Goal: Information Seeking & Learning: Check status

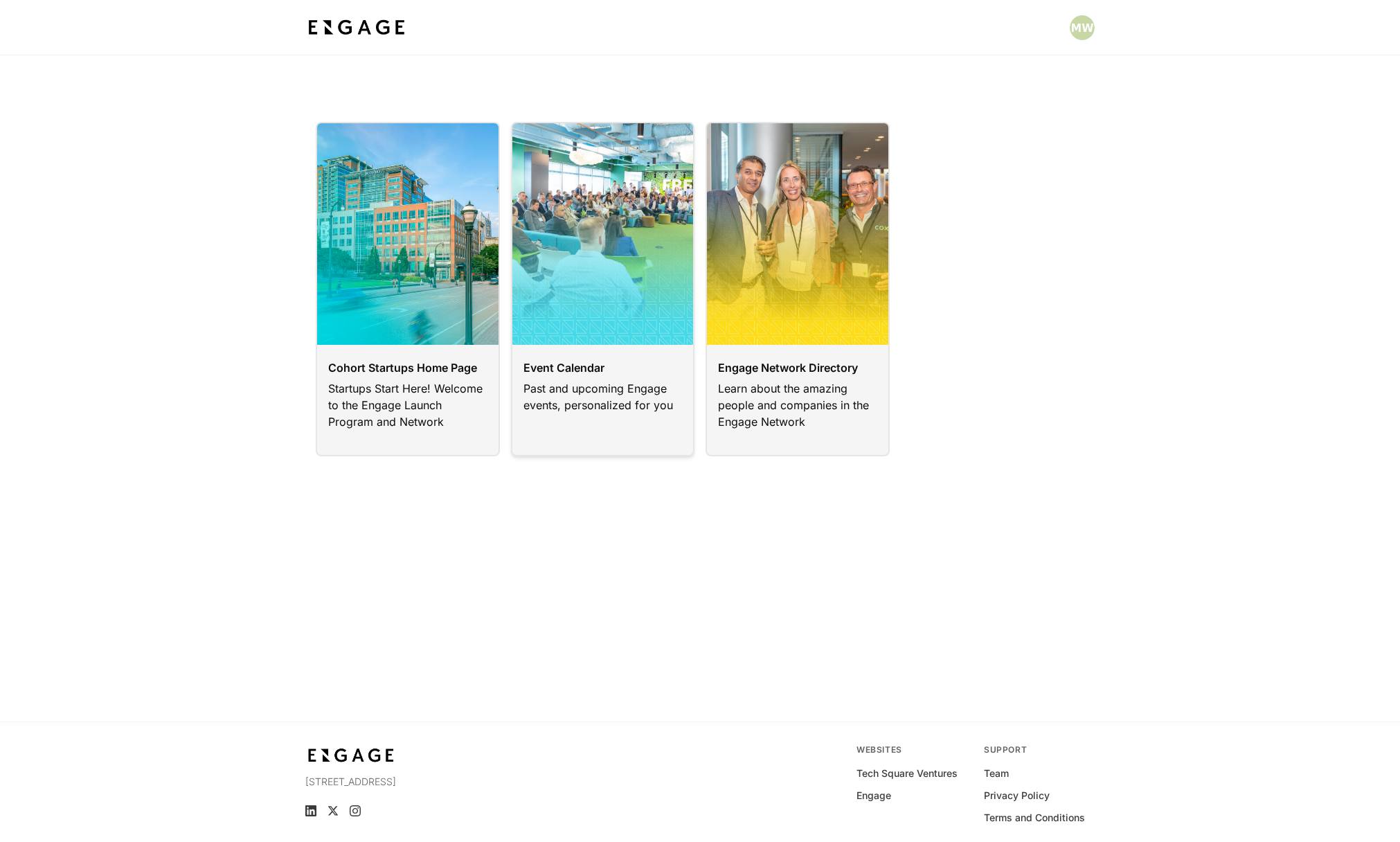
click at [559, 381] on link at bounding box center [602, 288] width 184 height 334
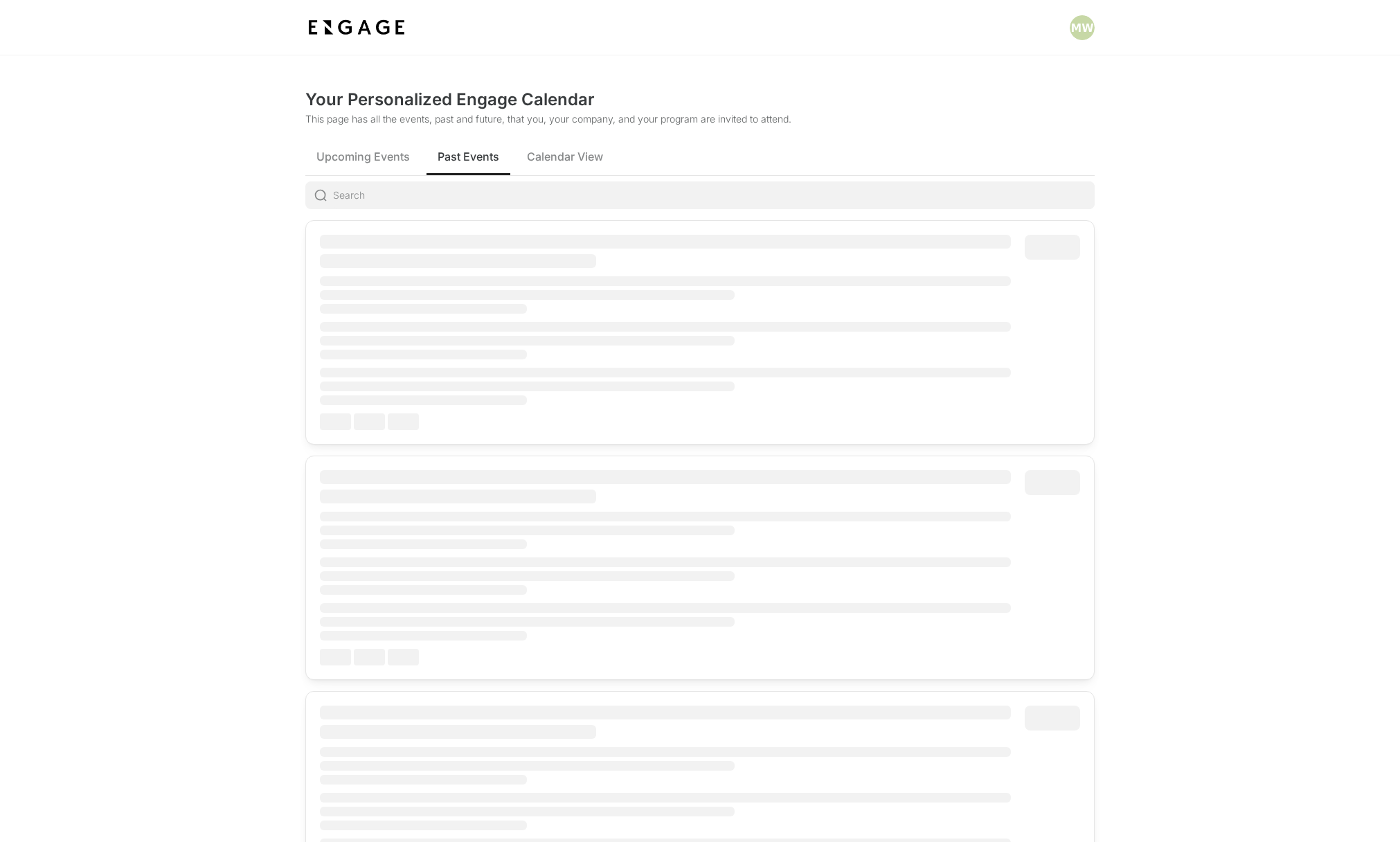
click at [453, 163] on span "Past Events" at bounding box center [468, 156] width 62 height 17
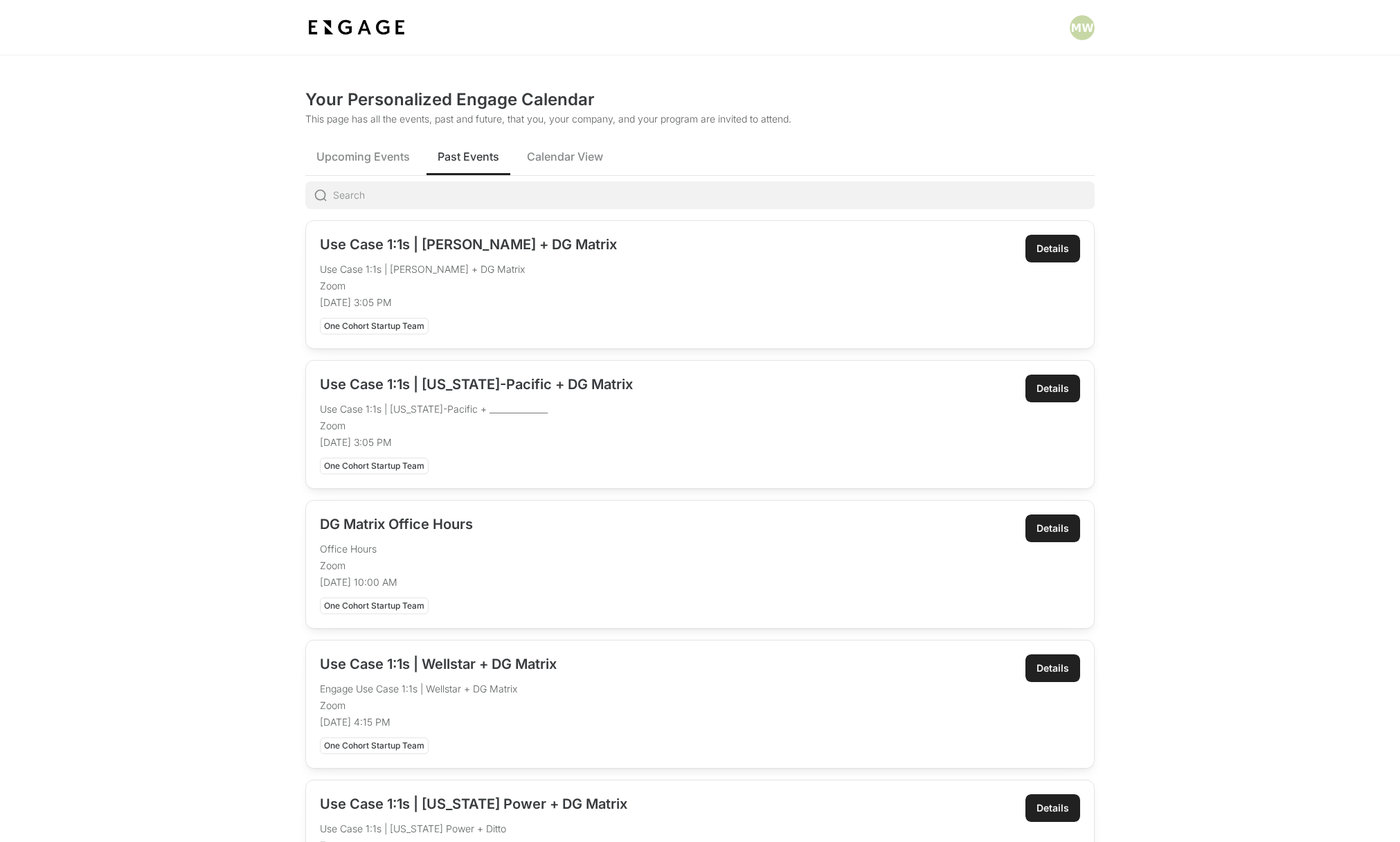
click at [469, 240] on h2 "Use Case 1:1s | Cox + DG Matrix" at bounding box center [665, 244] width 691 height 20
click at [1063, 249] on div "Details" at bounding box center [1052, 248] width 33 height 14
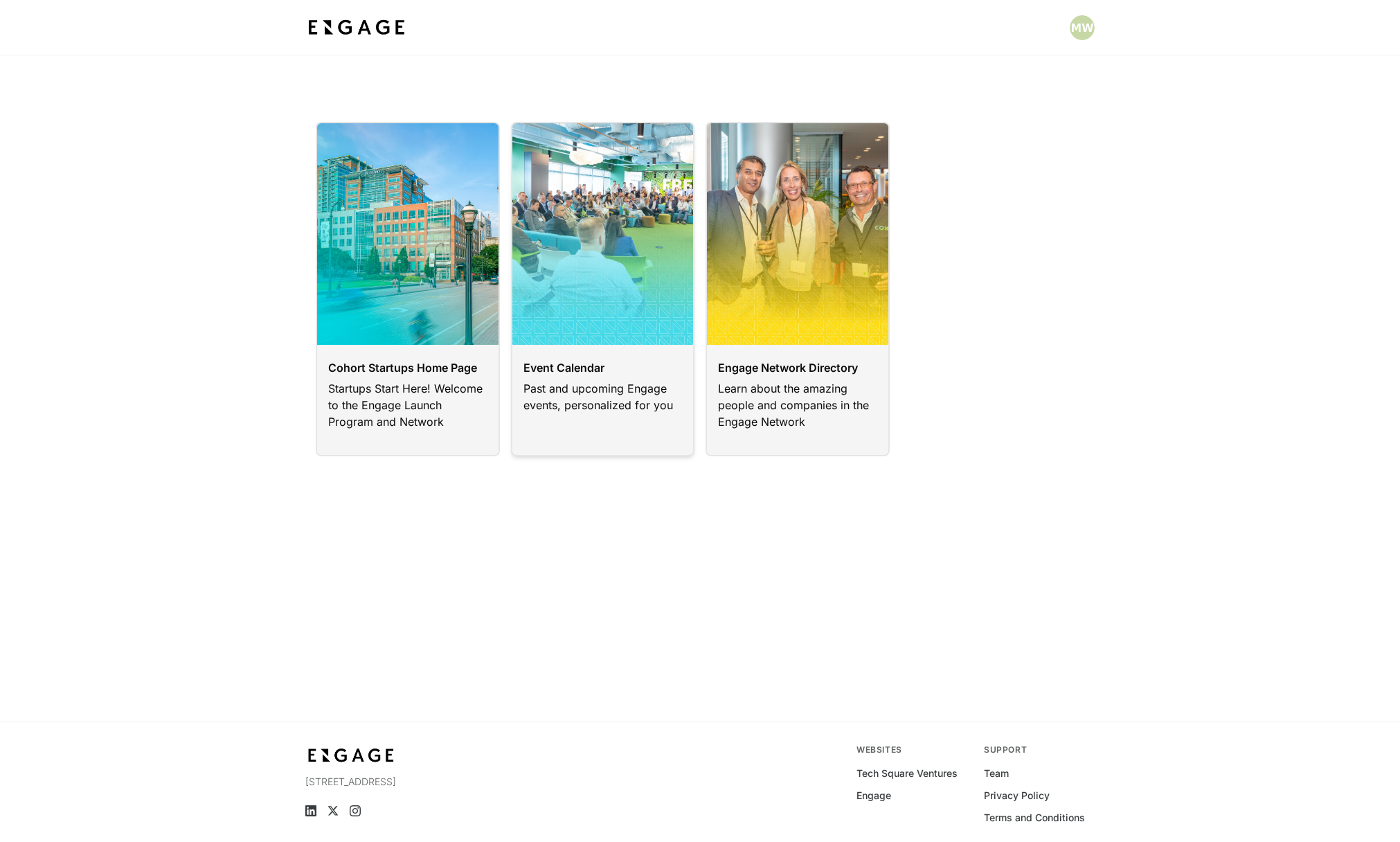
click at [568, 381] on link at bounding box center [602, 288] width 184 height 334
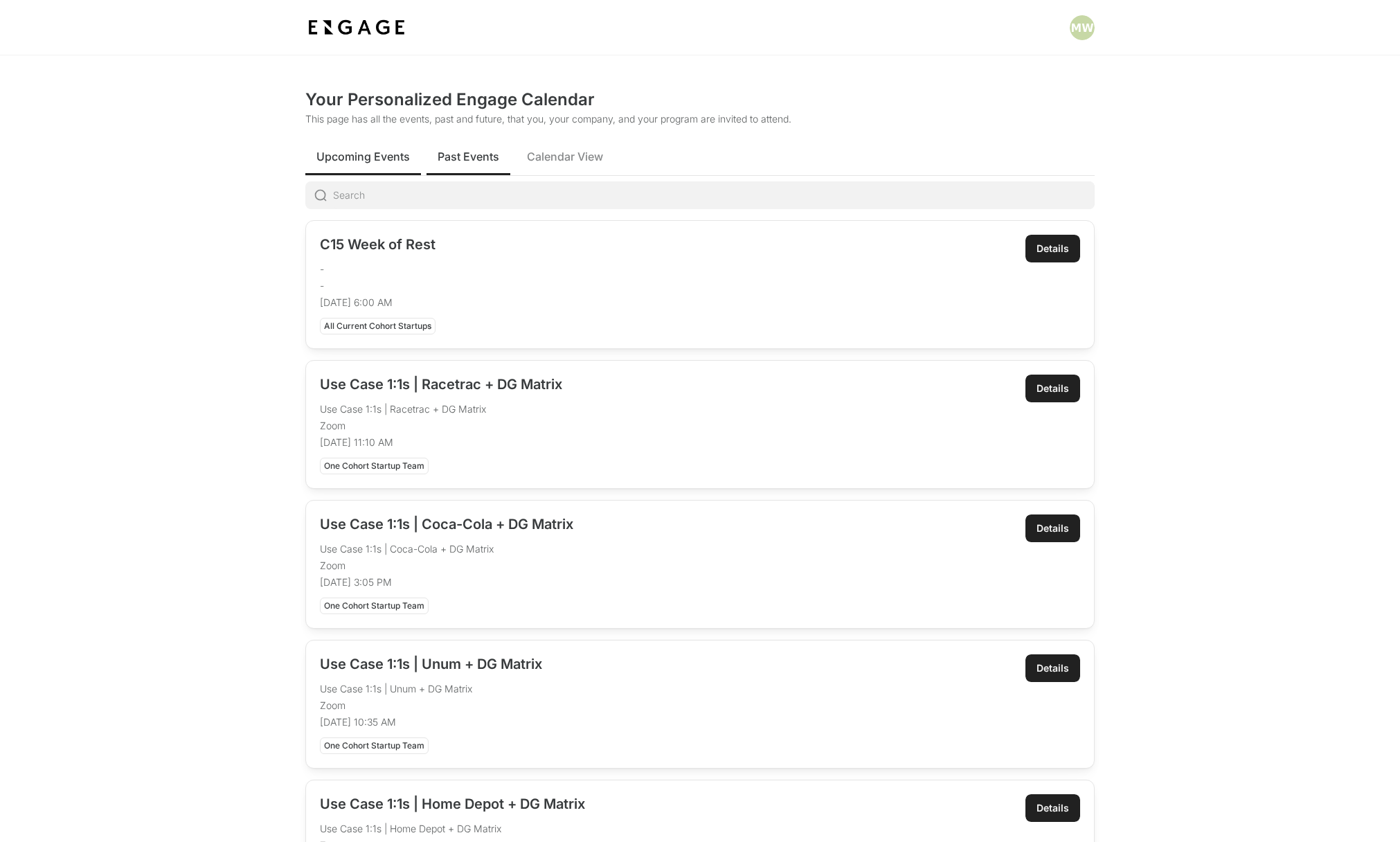
click at [481, 160] on span "Past Events" at bounding box center [468, 156] width 62 height 17
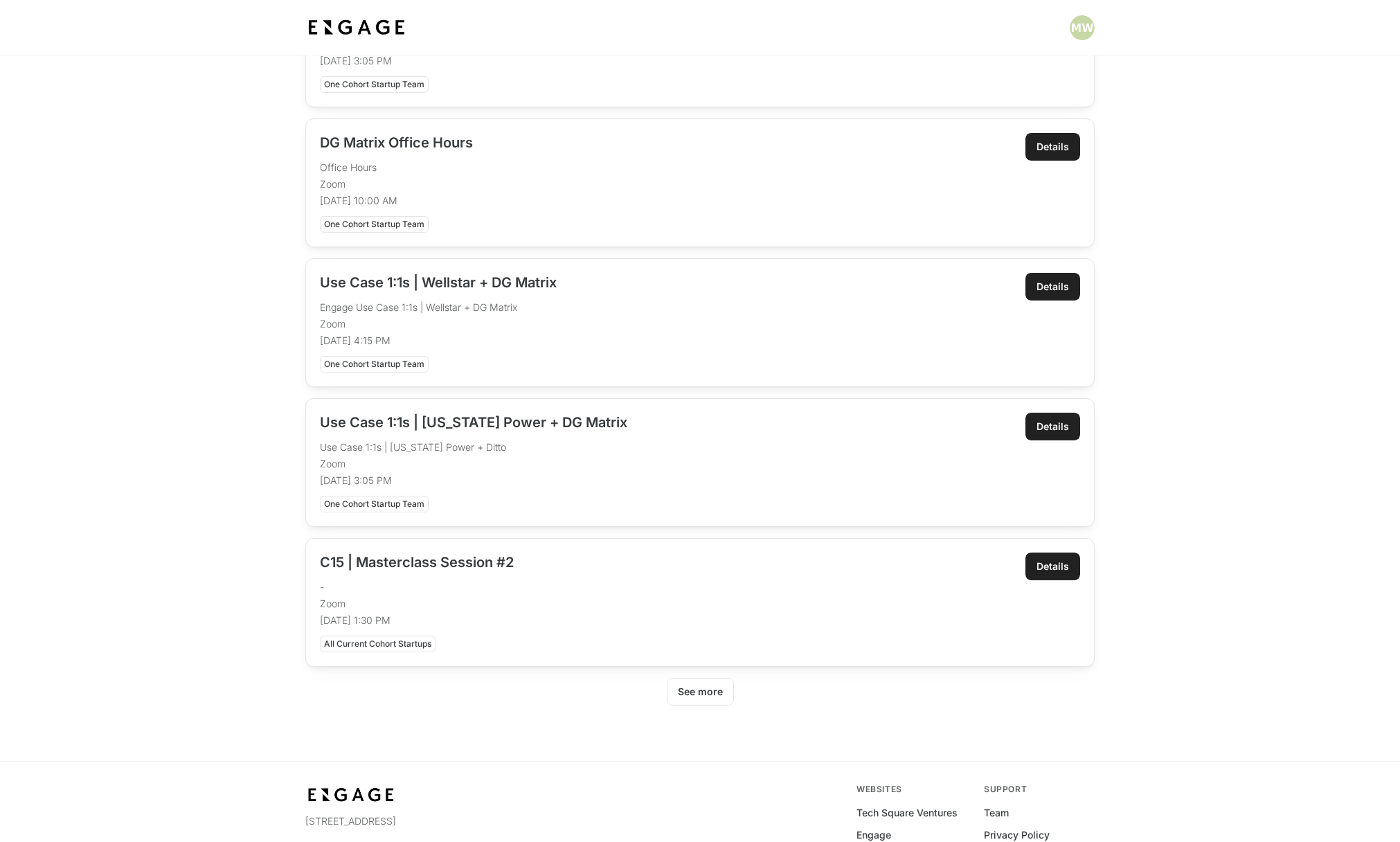
scroll to position [384, 0]
click at [1047, 421] on div "Details" at bounding box center [1052, 423] width 33 height 14
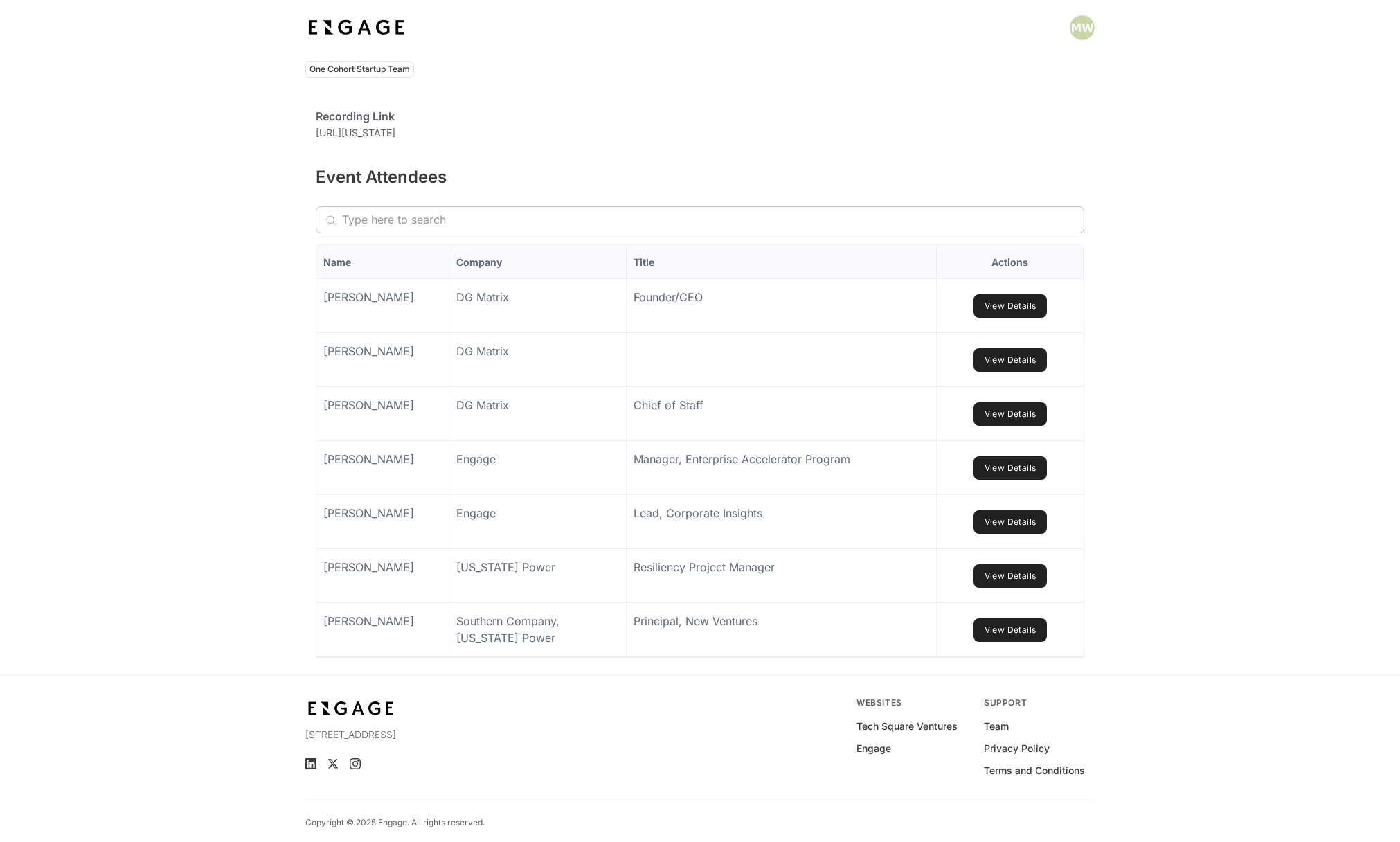
scroll to position [805, 0]
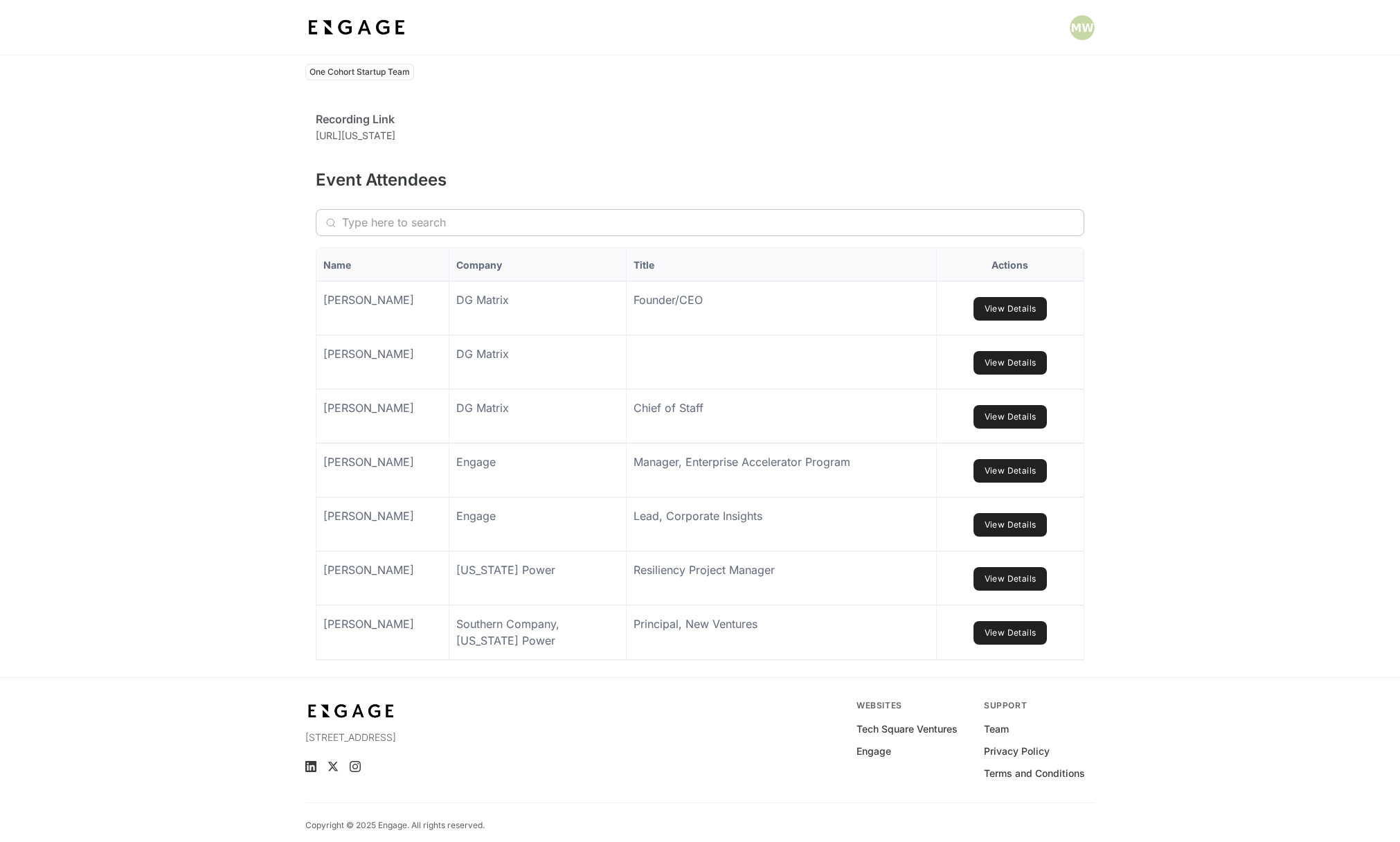
click at [395, 154] on div "https://app.fireflies.ai/view/Use-Case-1-1s-Georgia-Power-DG-Matrix::01K66HGPBZ…" at bounding box center [355, 140] width 80 height 25
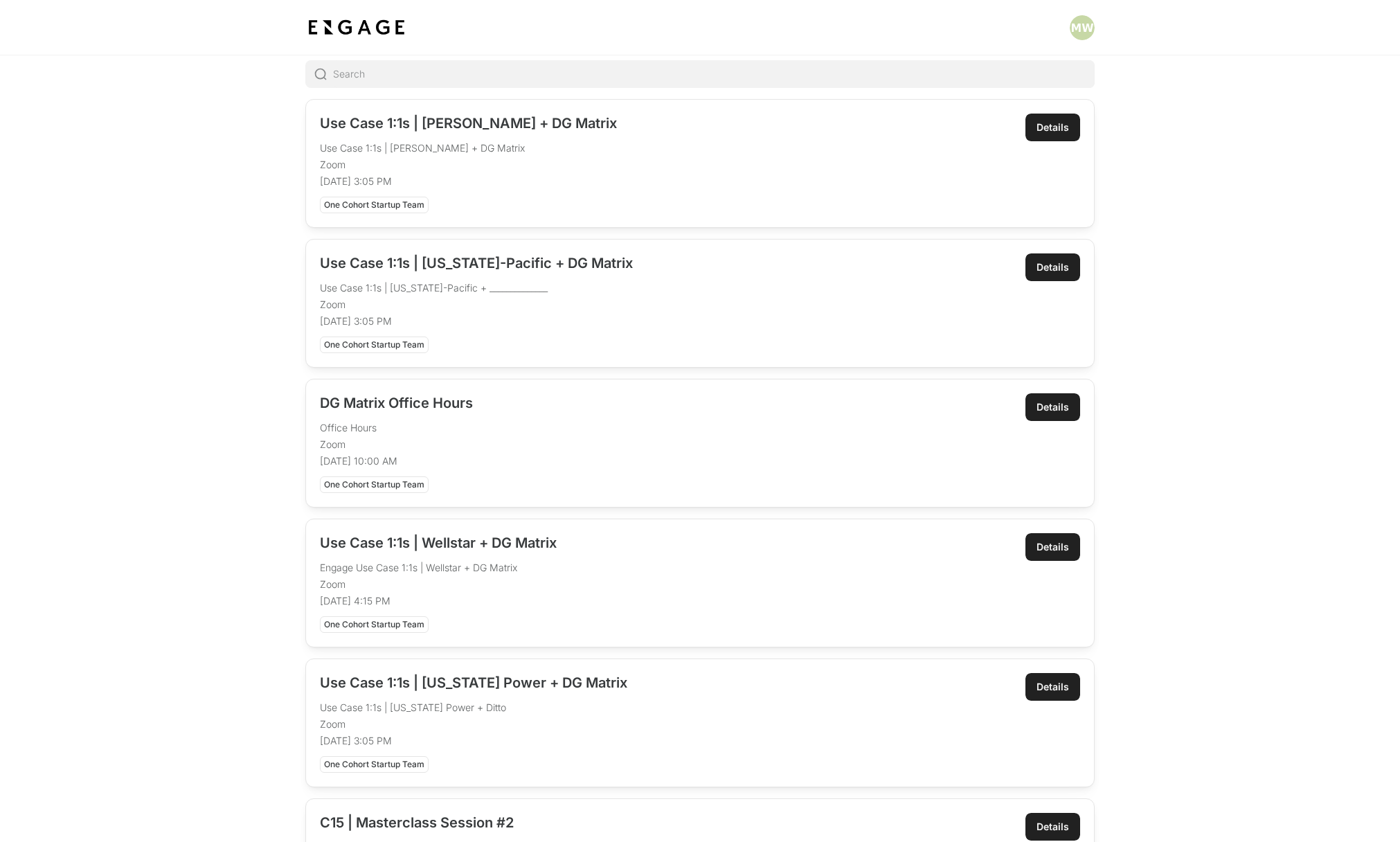
scroll to position [477, 0]
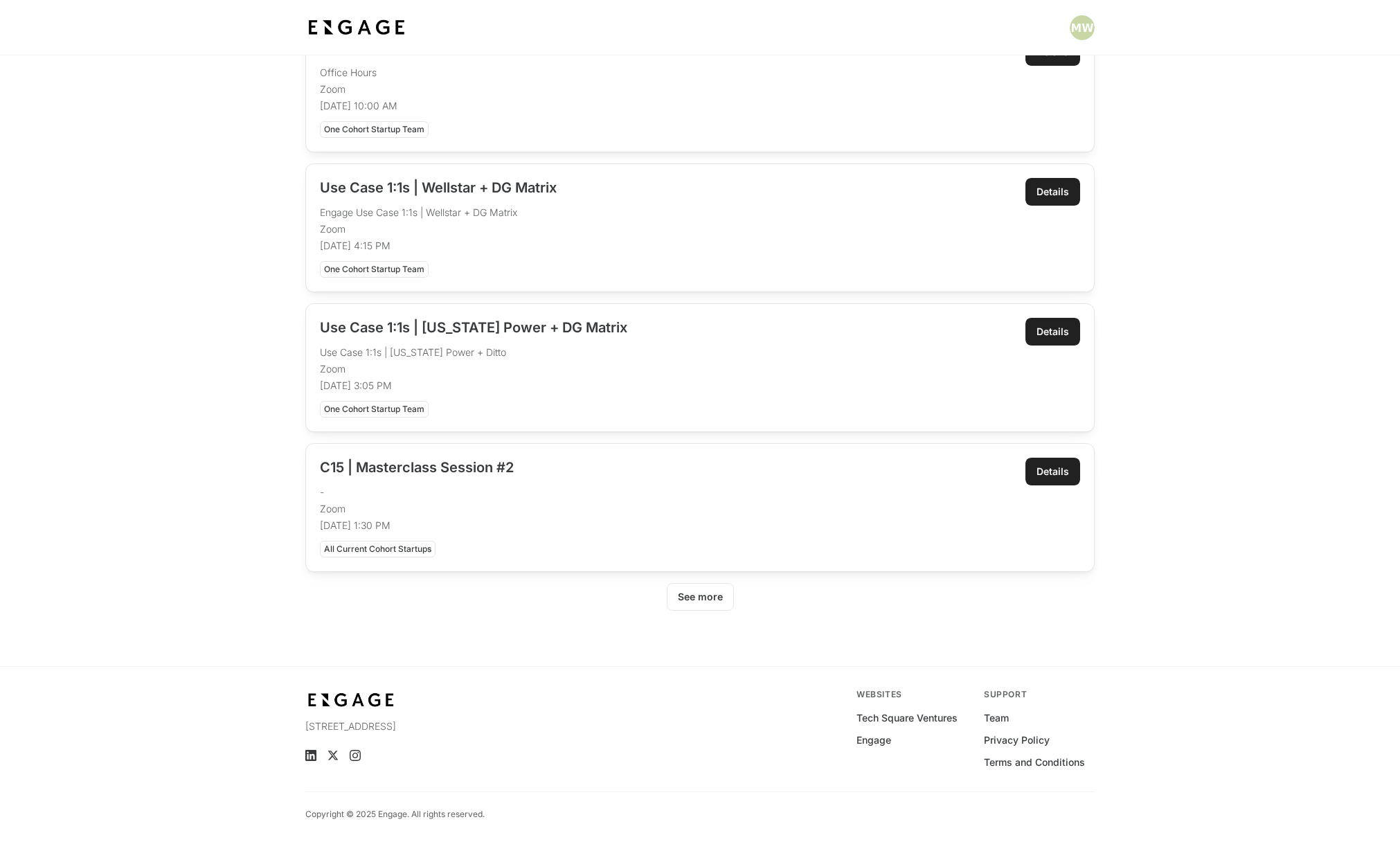
click at [503, 178] on h2 "Use Case 1:1s | Wellstar + DG Matrix" at bounding box center [665, 187] width 691 height 20
click at [1044, 191] on div "Details" at bounding box center [1052, 191] width 33 height 14
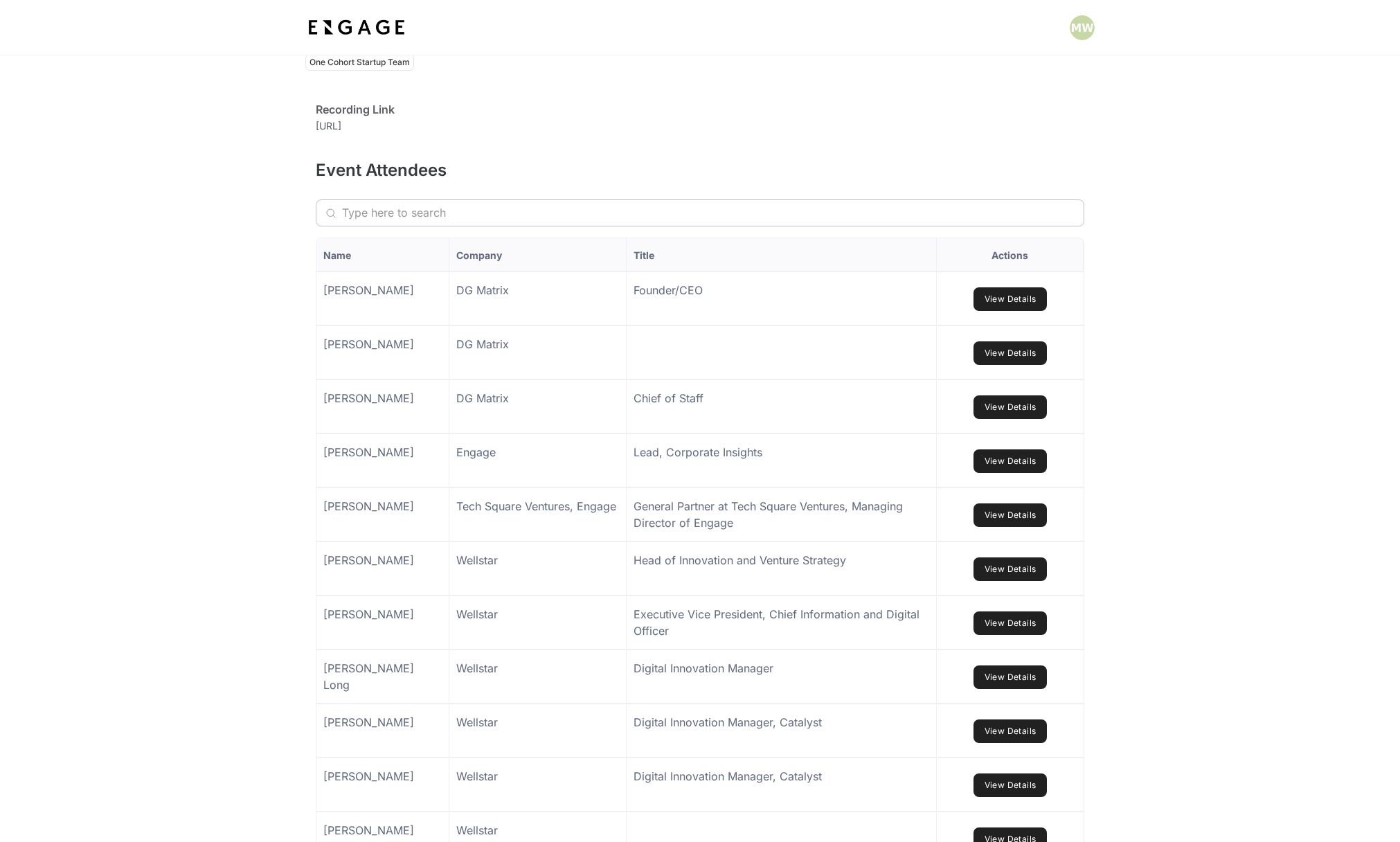
scroll to position [637, 0]
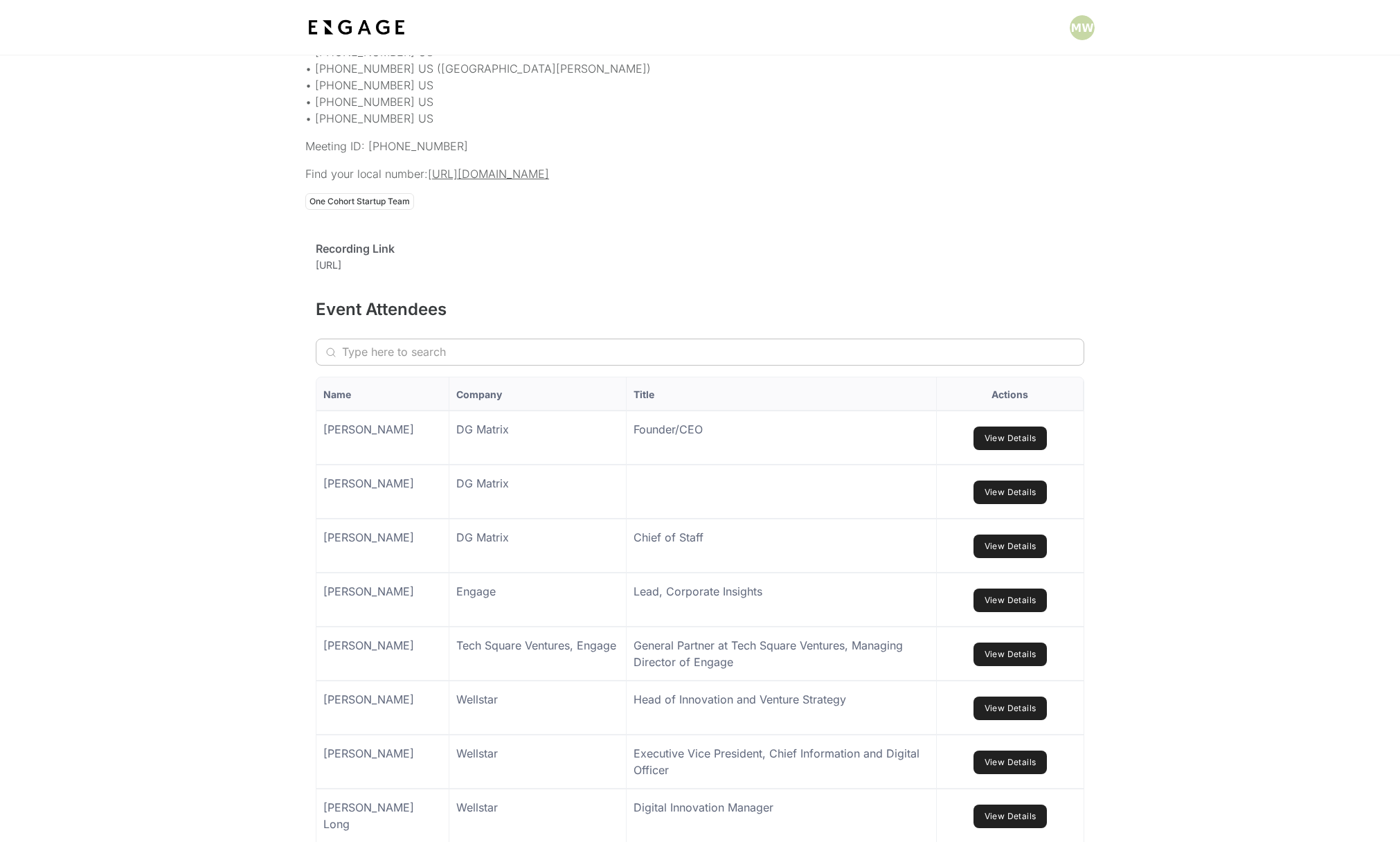
click at [341, 283] on div "[URL]" at bounding box center [328, 270] width 25 height 25
